Goal: Information Seeking & Learning: Check status

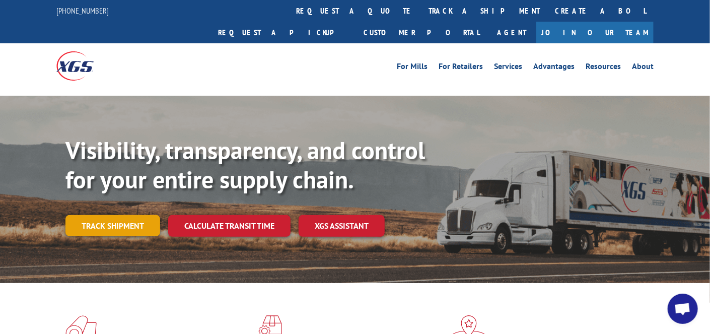
click at [118, 215] on link "Track shipment" at bounding box center [112, 225] width 95 height 21
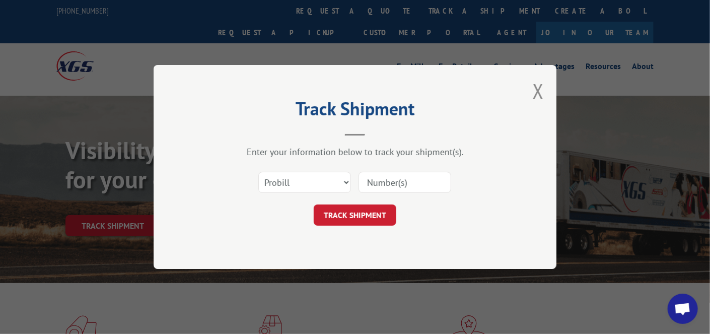
click at [412, 183] on input at bounding box center [404, 182] width 93 height 21
type input "17674416"
click at [363, 220] on button "TRACK SHIPMENT" at bounding box center [355, 214] width 83 height 21
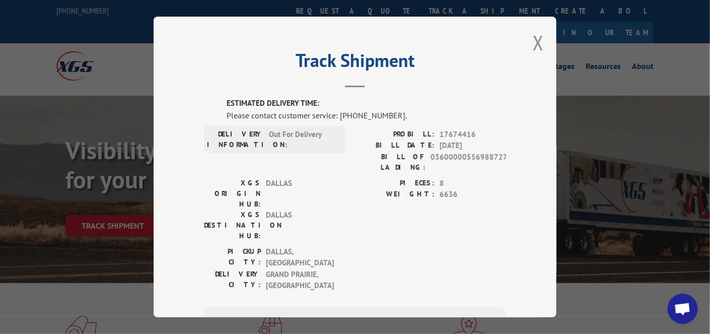
click at [417, 246] on div "PICKUP CITY: [GEOGRAPHIC_DATA] , [GEOGRAPHIC_DATA] DELIVERY CITY: [GEOGRAPHIC_D…" at bounding box center [355, 271] width 302 height 50
click at [535, 41] on button "Close modal" at bounding box center [537, 42] width 11 height 27
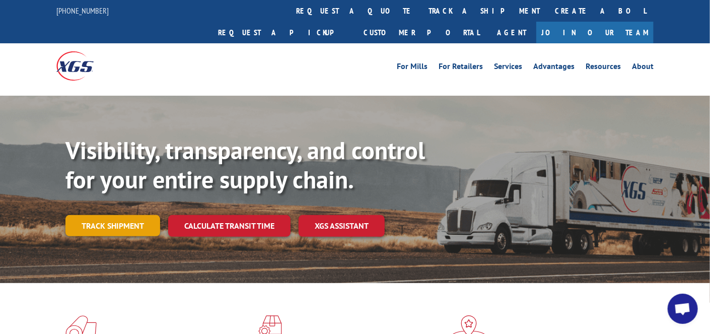
click at [108, 215] on link "Track shipment" at bounding box center [112, 225] width 95 height 21
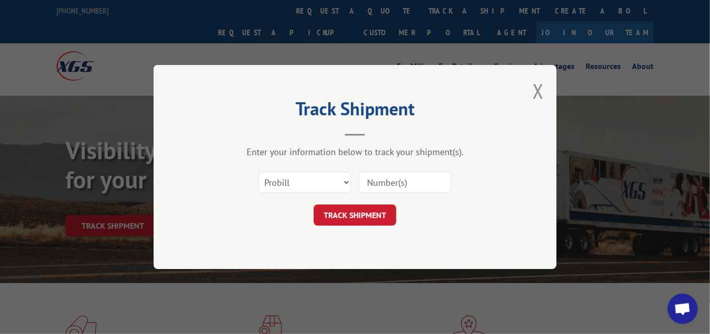
click at [406, 181] on input at bounding box center [404, 182] width 93 height 21
type input "17674416"
click at [379, 216] on button "TRACK SHIPMENT" at bounding box center [355, 214] width 83 height 21
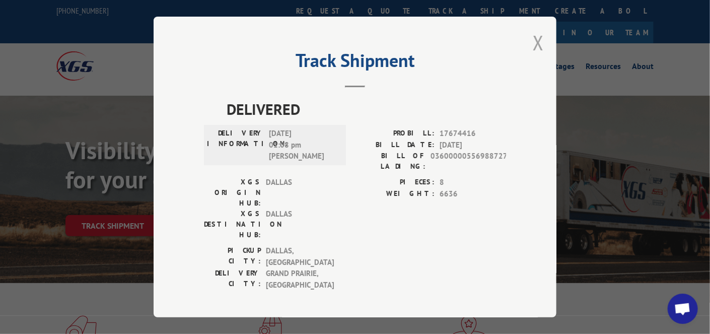
click at [536, 51] on button "Close modal" at bounding box center [537, 42] width 11 height 27
